Goal: Transaction & Acquisition: Purchase product/service

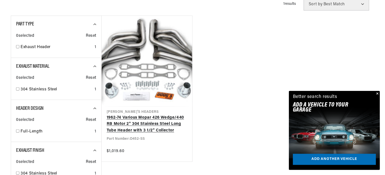
scroll to position [0, 152]
click at [145, 116] on link "1962-74 Various Mopar 426 Wedge/440 RB Motor 2" 304 Stainless Steel Long Tube H…" at bounding box center [147, 123] width 81 height 19
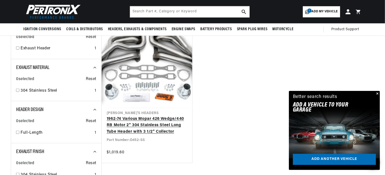
scroll to position [148, 0]
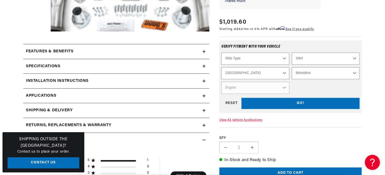
click at [275, 55] on select "Ride Type Automotive Agricultural Industrial Marine Motorcycle" at bounding box center [256, 59] width 68 height 12
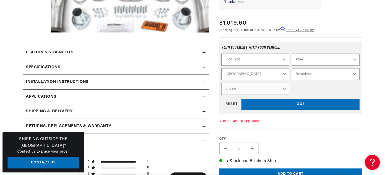
click at [275, 59] on select "Ride Type Automotive Agricultural Industrial Marine Motorcycle" at bounding box center [256, 60] width 68 height 12
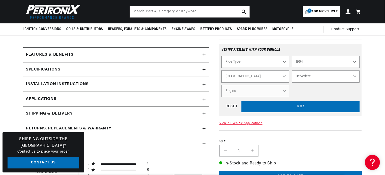
scroll to position [149, 0]
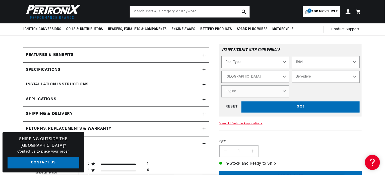
click at [293, 107] on div "GO! RESET" at bounding box center [291, 106] width 138 height 11
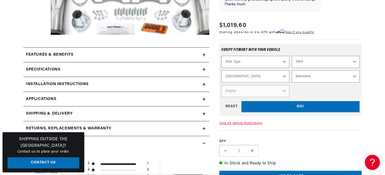
click at [286, 61] on select "Ride Type Automotive Agricultural Industrial Marine Motorcycle" at bounding box center [256, 62] width 68 height 12
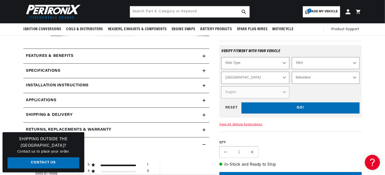
click at [286, 61] on select "Ride Type Automotive Agricultural Industrial Marine Motorcycle" at bounding box center [256, 63] width 68 height 12
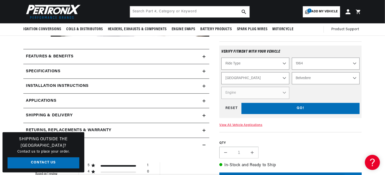
click at [283, 64] on select "Ride Type Automotive Agricultural Industrial Marine Motorcycle" at bounding box center [256, 64] width 68 height 12
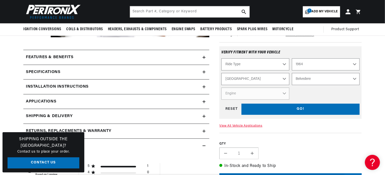
click at [283, 64] on select "Ride Type Automotive Agricultural Industrial Marine Motorcycle" at bounding box center [256, 64] width 68 height 12
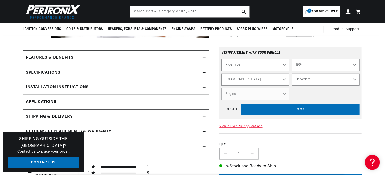
click at [283, 64] on select "Ride Type Automotive Agricultural Industrial Marine Motorcycle" at bounding box center [256, 65] width 68 height 12
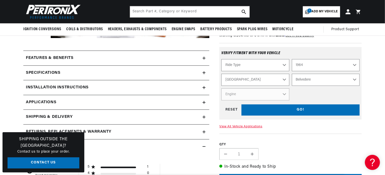
scroll to position [146, 0]
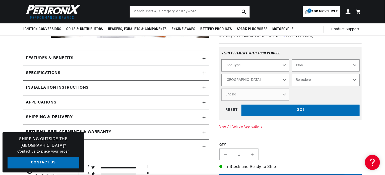
click at [283, 64] on select "Ride Type Automotive Agricultural Industrial Marine Motorcycle" at bounding box center [256, 65] width 68 height 12
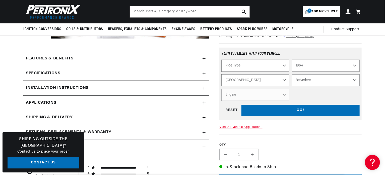
click at [283, 64] on select "Ride Type Automotive Agricultural Industrial Marine Motorcycle" at bounding box center [256, 66] width 68 height 12
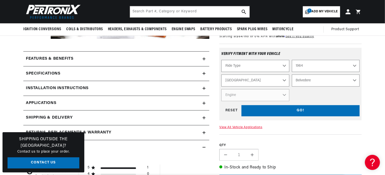
click at [283, 64] on select "Ride Type Automotive Agricultural Industrial Marine Motorcycle" at bounding box center [256, 66] width 68 height 12
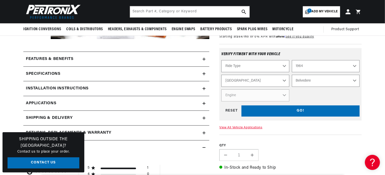
click at [283, 64] on select "Ride Type Automotive Agricultural Industrial Marine Motorcycle" at bounding box center [256, 66] width 68 height 12
select select "Automotive"
click at [222, 60] on select "Ride Type Automotive Agricultural Industrial Marine Motorcycle" at bounding box center [256, 66] width 68 height 12
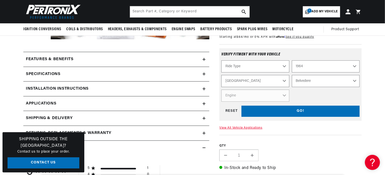
select select "Automotive"
click at [284, 94] on select "Engine 6.8L 7.2L 225cid / 3.7L 273cid / 4.5L 318cid / 5.2L 361cid / 5.9L 383cid…" at bounding box center [256, 95] width 68 height 12
click at [284, 94] on select "Engine 6.8L 7.2L 225cid / 3.7L 273cid / 4.5L 318cid / 5.2L 361cid / 5.9L 383cid…" at bounding box center [256, 96] width 68 height 12
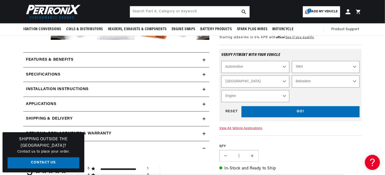
click at [284, 94] on select "Engine 6.8L 7.2L 225cid / 3.7L 273cid / 4.5L 318cid / 5.2L 361cid / 5.9L 383cid…" at bounding box center [256, 96] width 68 height 12
select select "426cid-7.0L"
click at [222, 90] on select "Engine 6.8L 7.2L 225cid / 3.7L 273cid / 4.5L 318cid / 5.2L 361cid / 5.9L 383cid…" at bounding box center [256, 96] width 68 height 12
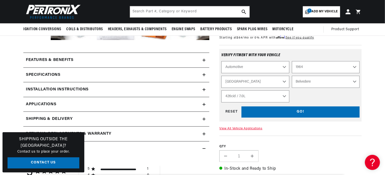
select select "Engine"
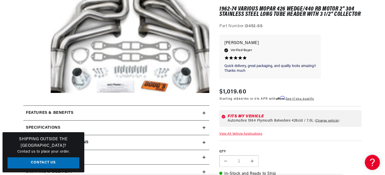
scroll to position [91, 0]
click at [35, 103] on button "Open media 1 in modal" at bounding box center [35, 103] width 0 height 0
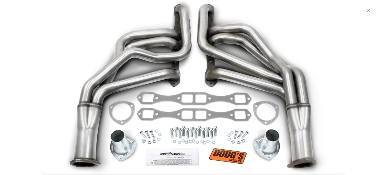
scroll to position [0, 152]
